Goal: Task Accomplishment & Management: Manage account settings

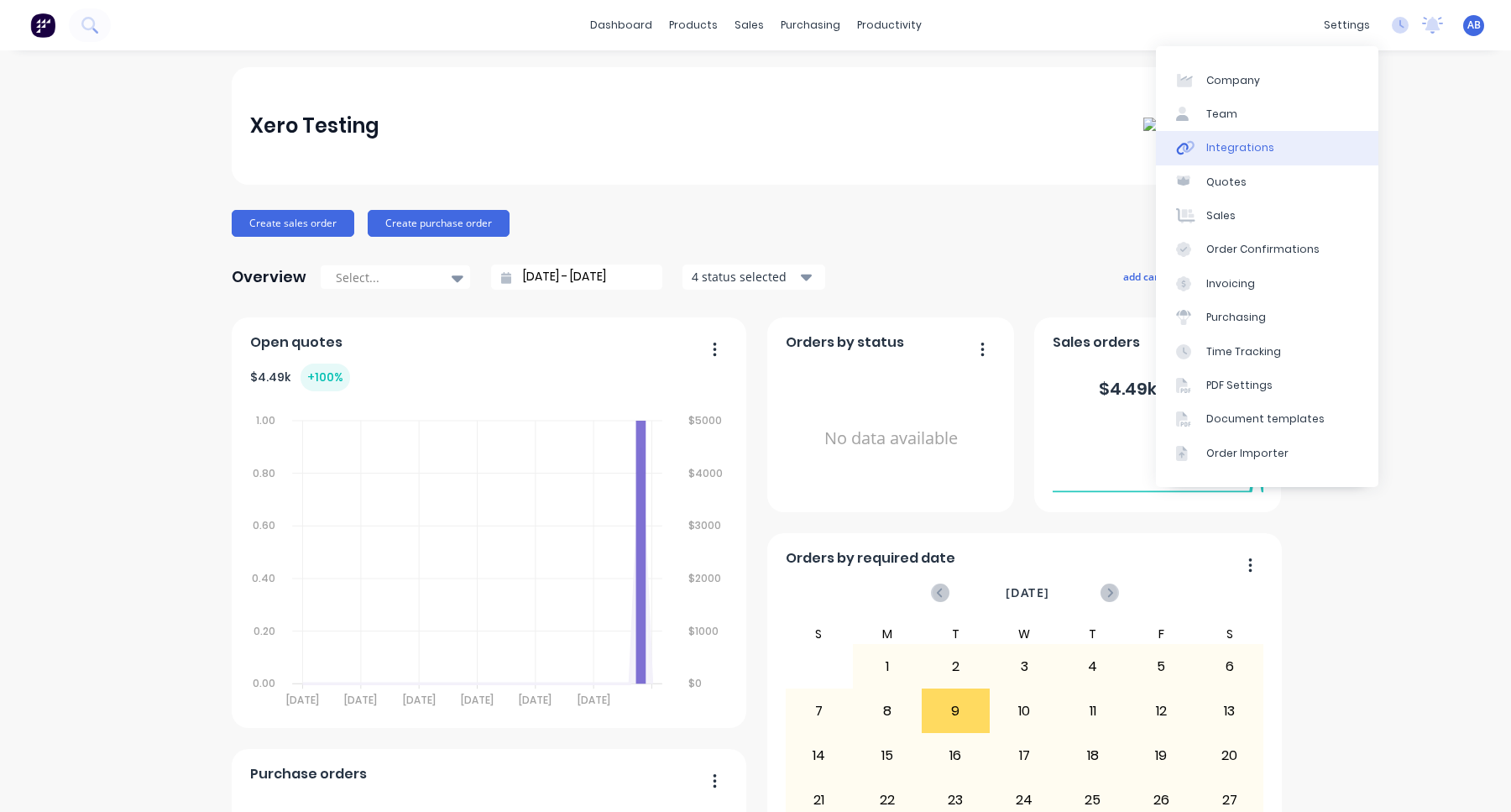
click at [1319, 142] on link "Integrations" at bounding box center [1267, 147] width 223 height 33
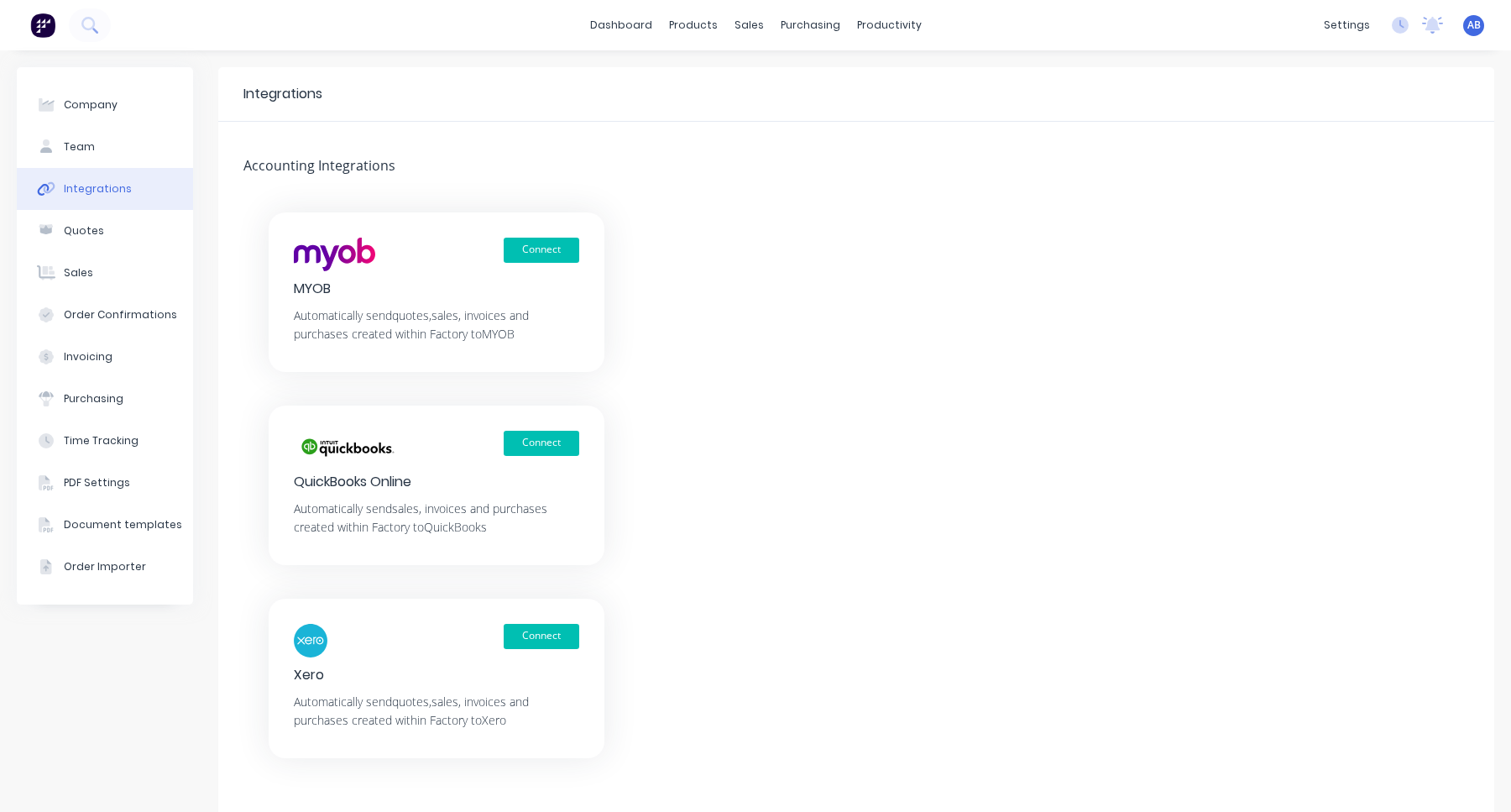
click at [1470, 27] on span "AB" at bounding box center [1474, 24] width 14 height 15
click at [1375, 223] on button "Sign out" at bounding box center [1368, 211] width 223 height 33
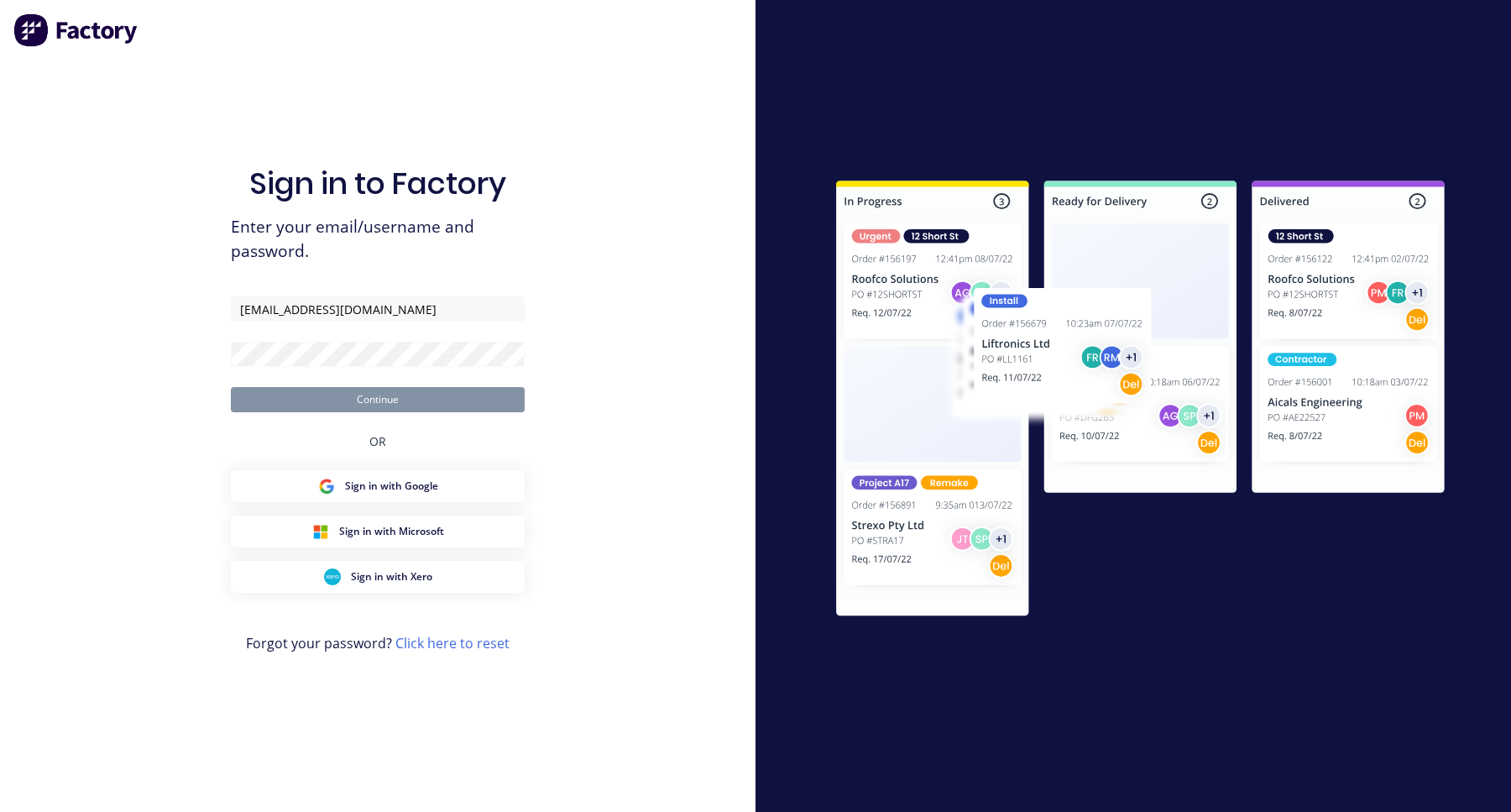
type input "aimon+3@factory.app"
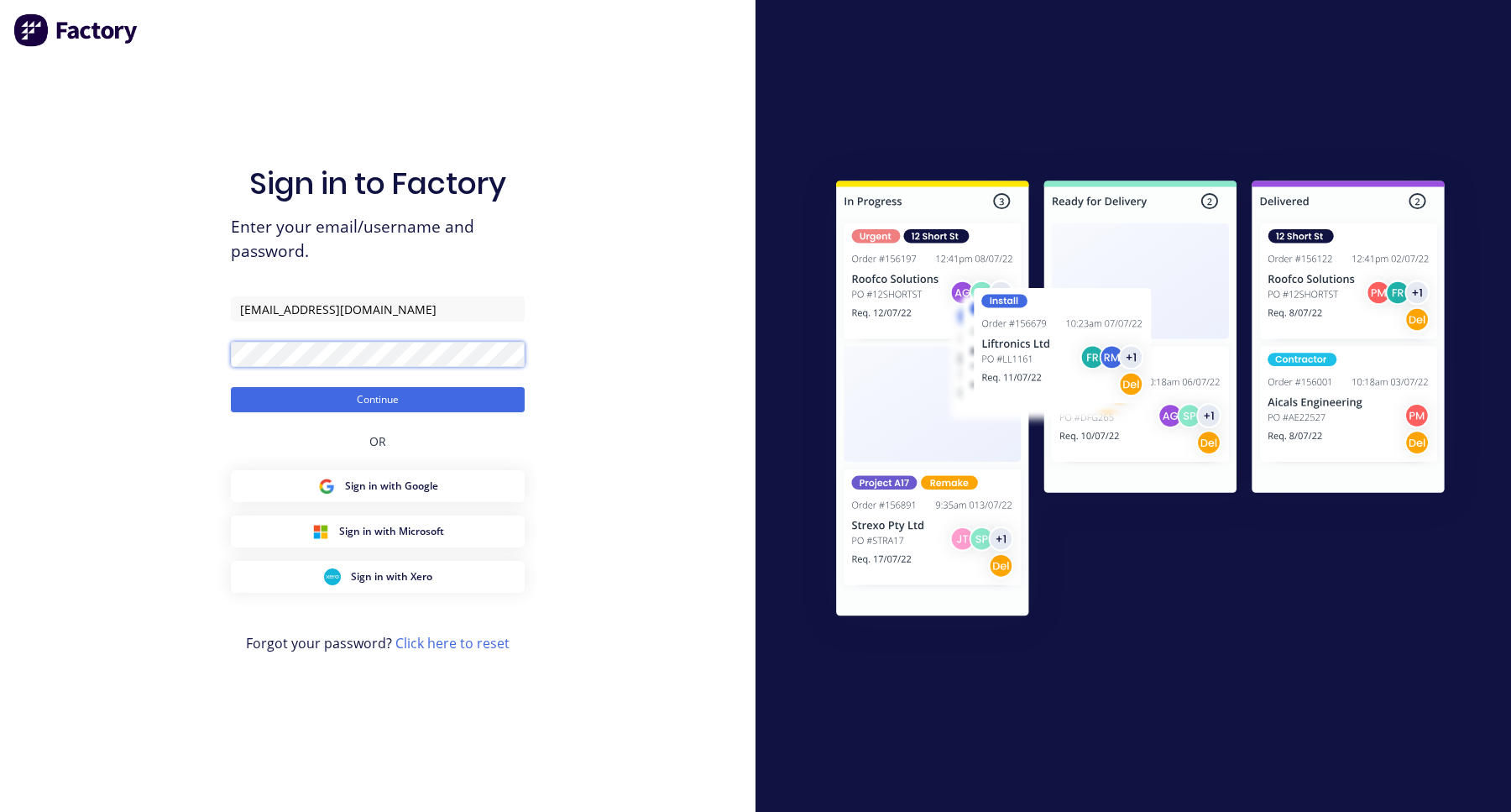
click at [230, 386] on button "Continue" at bounding box center [377, 399] width 294 height 25
